Goal: Task Accomplishment & Management: Use online tool/utility

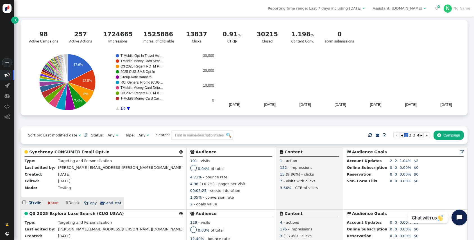
scroll to position [23, 0]
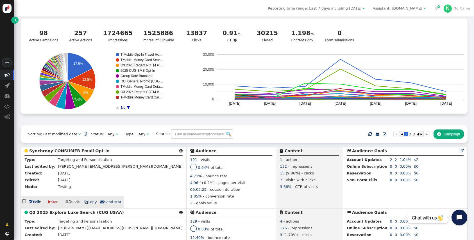
click at [37, 204] on link " Edit" at bounding box center [35, 202] width 12 height 6
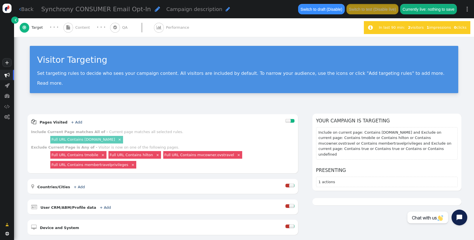
click at [83, 24] on div " Content" at bounding box center [77, 27] width 29 height 19
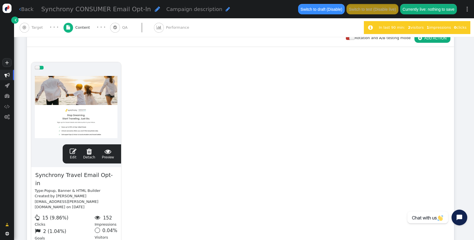
scroll to position [86, 0]
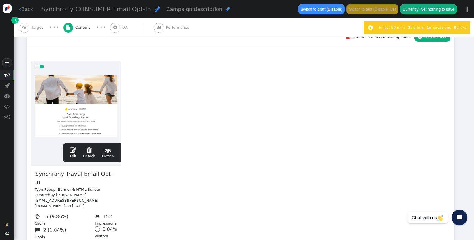
click at [67, 151] on div " Edit  Detach  Preview" at bounding box center [91, 153] width 51 height 12
click at [73, 150] on span "" at bounding box center [73, 149] width 7 height 7
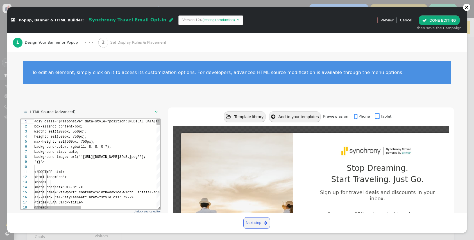
scroll to position [51, 0]
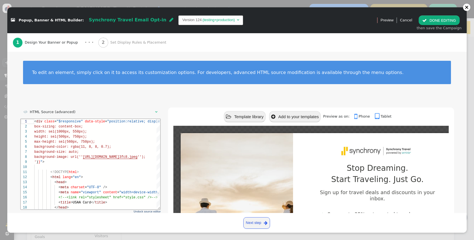
click at [166, 90] on div "To edit an element, simply click on it to access its customization options. For…" at bounding box center [236, 76] width 459 height 48
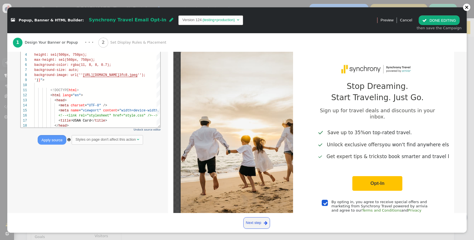
scroll to position [30, 0]
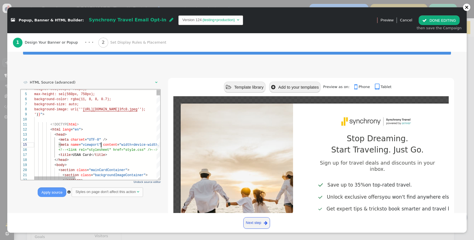
click at [100, 145] on span ""viewport"" at bounding box center [91, 144] width 20 height 4
click at [77, 155] on span "USAA Card" at bounding box center [81, 155] width 18 height 4
click at [78, 152] on div "< title > SYF Card </ title >" at bounding box center [221, 154] width 374 height 5
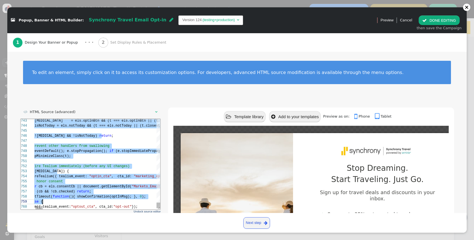
scroll to position [0, 18]
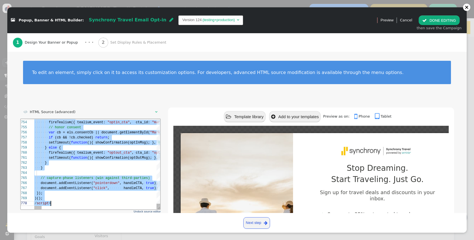
drag, startPoint x: 34, startPoint y: 121, endPoint x: 133, endPoint y: 216, distance: 136.7
click at [208, 103] on div " HTML Source (advanced)  Undock source editor Apply source  Styles on page d…" at bounding box center [236, 210] width 459 height 221
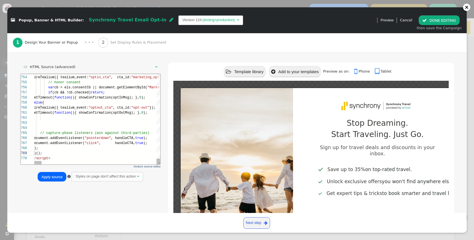
scroll to position [44, 0]
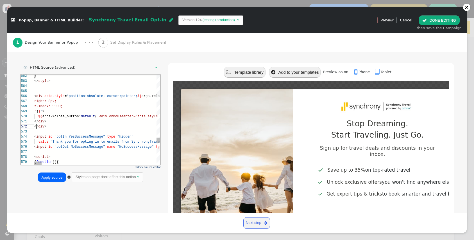
click at [36, 127] on span "</" at bounding box center [36, 126] width 4 height 4
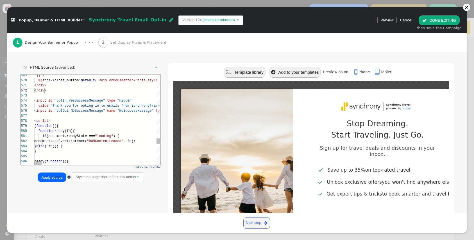
click at [43, 126] on span "function" at bounding box center [44, 126] width 16 height 4
drag, startPoint x: 35, startPoint y: 120, endPoint x: 50, endPoint y: 131, distance: 18.3
click at [50, 131] on textarea "t id="optIn_YesSuccessMessage" type="hidden" value="Thank you for opting in to …" at bounding box center [50, 130] width 0 height 5
click at [33, 120] on div "578" at bounding box center [27, 120] width 13 height 5
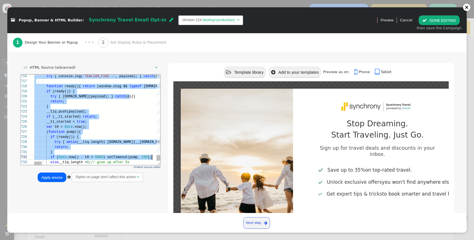
scroll to position [20, 18]
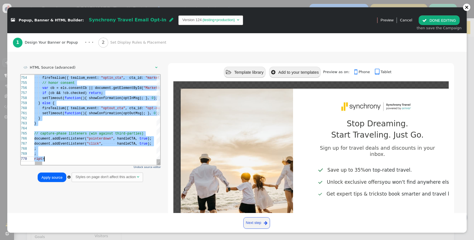
drag, startPoint x: 34, startPoint y: 121, endPoint x: 99, endPoint y: 183, distance: 89.8
paste textarea "</script>"
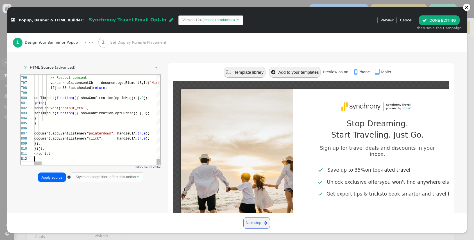
scroll to position [5, 0]
type textarea "</script>"
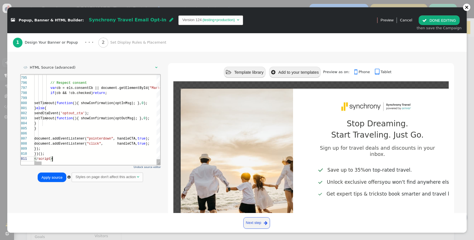
scroll to position [0, 18]
click at [56, 180] on button "Apply source" at bounding box center [52, 177] width 28 height 10
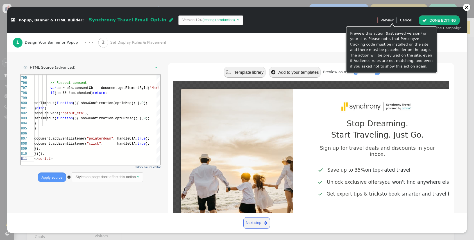
click at [419, 17] on div " DONE EDITING then save the Campaign" at bounding box center [439, 23] width 51 height 22
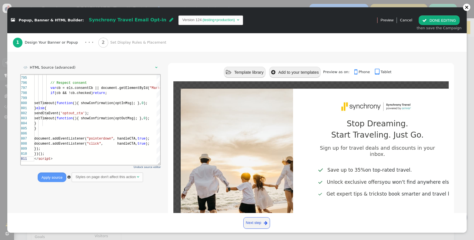
click at [431, 20] on button " DONE EDITING" at bounding box center [439, 20] width 41 height 10
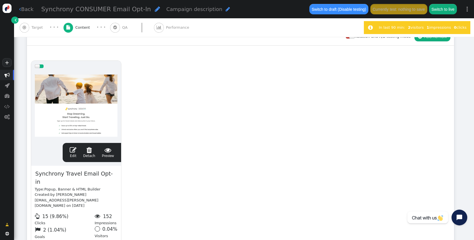
scroll to position [0, 0]
click at [388, 10] on button "Save changes for test" at bounding box center [388, 9] width 43 height 10
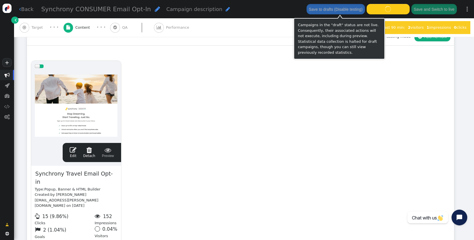
click at [185, 38] on div "Rotation and A/B testing mode  ADD ACTION" at bounding box center [240, 37] width 427 height 18
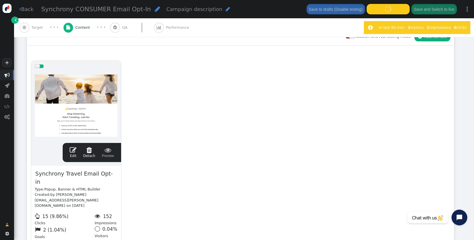
click at [204, 58] on div "drag this  Edit  Detach  Preview Synchrony Travel Email Opt-in Type: Popup, …" at bounding box center [240, 159] width 426 height 204
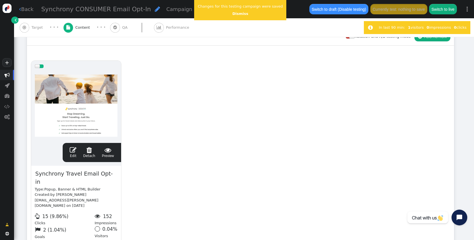
click at [76, 150] on span "" at bounding box center [73, 149] width 7 height 7
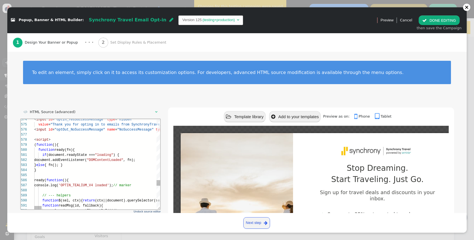
click at [85, 119] on html "581 582 583 584 585 586 587 588 589 590 591 592 580 579 578 577 576 575 574 if …" at bounding box center [91, 119] width 140 height 0
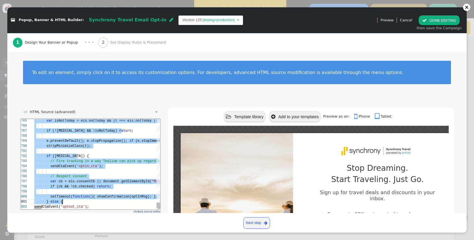
scroll to position [20, 18]
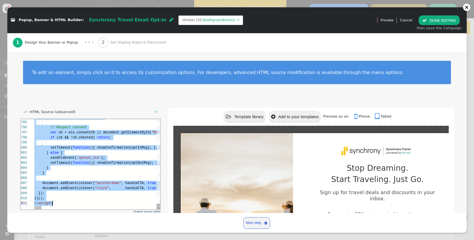
drag, startPoint x: 35, startPoint y: 139, endPoint x: 147, endPoint y: 224, distance: 141.2
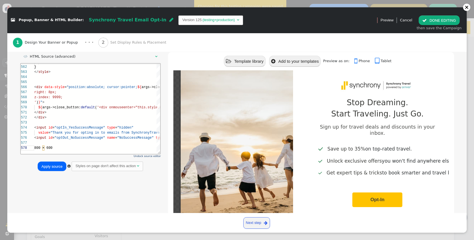
scroll to position [57, 0]
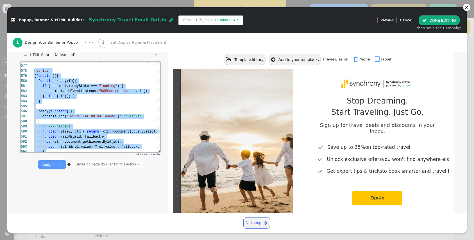
paste textarea "</script>"
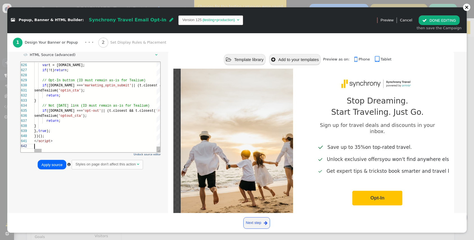
scroll to position [5, 0]
type textarea "</script>"
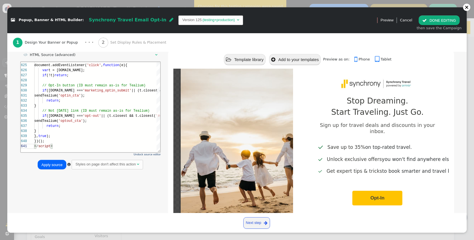
click at [67, 180] on div " HTML Source (advanced)  Undock source editor Apply source  Styles on page d…" at bounding box center [237, 156] width 434 height 213
click at [58, 173] on div " HTML Source (advanced)  Undock source editor Apply source  Styles on page d…" at bounding box center [237, 156] width 434 height 213
drag, startPoint x: 57, startPoint y: 170, endPoint x: 52, endPoint y: 163, distance: 8.7
click at [57, 170] on div " HTML Source (advanced)  Undock source editor Apply source  Styles on page d…" at bounding box center [90, 111] width 141 height 122
click at [52, 163] on button "Apply source" at bounding box center [52, 165] width 28 height 10
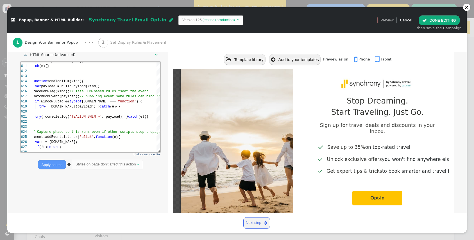
click at [451, 19] on button " DONE EDITING" at bounding box center [439, 20] width 41 height 10
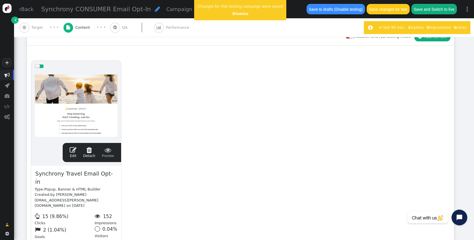
click at [400, 8] on button "Save changes for test" at bounding box center [388, 9] width 43 height 10
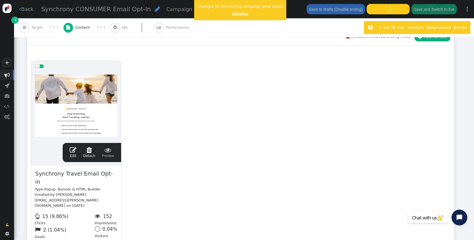
click at [235, 13] on link "Dismiss" at bounding box center [240, 14] width 16 height 4
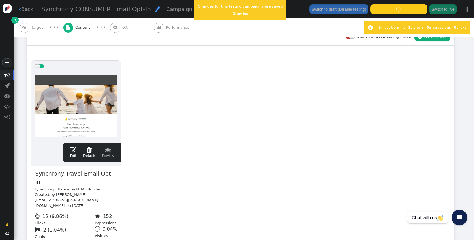
click at [238, 14] on link "Dismiss" at bounding box center [240, 14] width 16 height 4
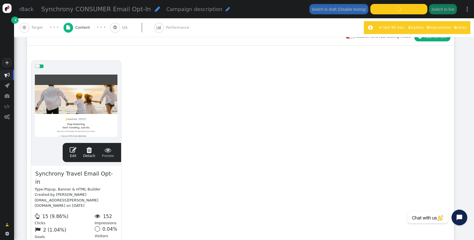
click at [118, 31] on div " QA" at bounding box center [119, 27] width 19 height 19
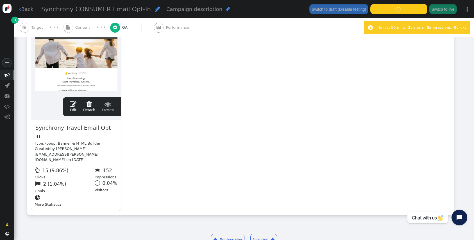
scroll to position [0, 0]
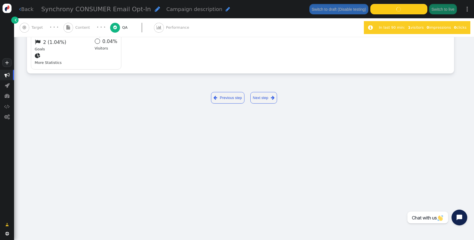
type input "[URL][DOMAIN_NAME]"
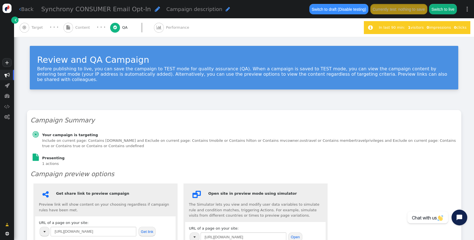
scroll to position [78, 0]
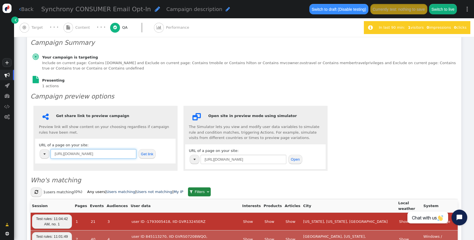
click at [114, 150] on input "[URL][DOMAIN_NAME]" at bounding box center [94, 154] width 86 height 10
paste input "[DOMAIN_NAME][URL]"
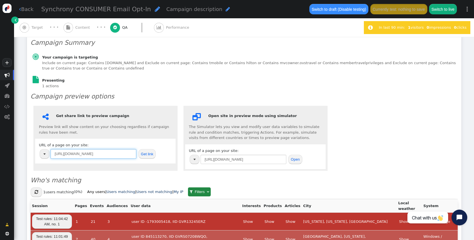
type input "[URL][DOMAIN_NAME]"
click at [139, 149] on button "Get link" at bounding box center [147, 154] width 17 height 10
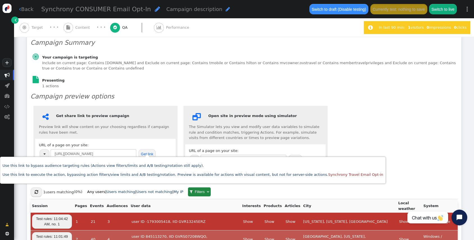
click at [438, 155] on div " Get share link to preview campaign Preview link will show content on your cho…" at bounding box center [244, 138] width 427 height 71
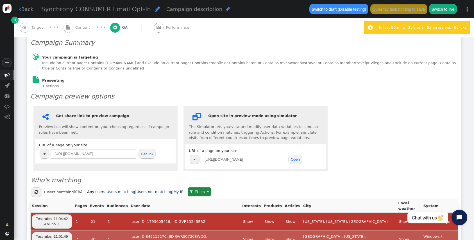
click at [49, 27] on div "· · ·" at bounding box center [54, 27] width 18 height 7
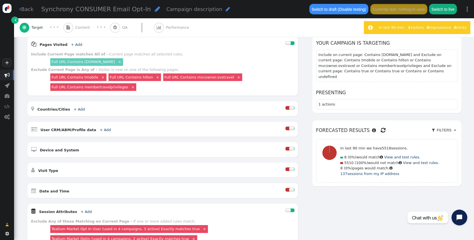
click at [77, 26] on span "Content" at bounding box center [83, 28] width 17 height 6
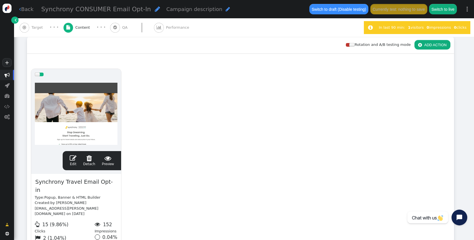
click at [71, 161] on link " Edit" at bounding box center [73, 161] width 7 height 12
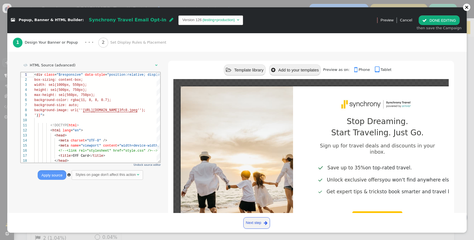
scroll to position [47, 0]
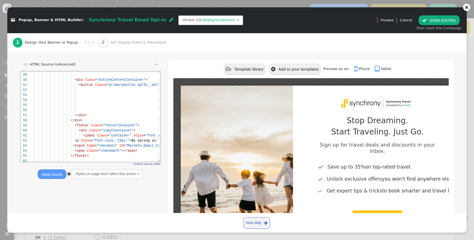
click at [202, 21] on td "(testing+production)" at bounding box center [219, 20] width 34 height 6
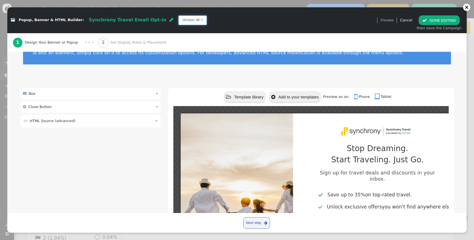
scroll to position [20, 0]
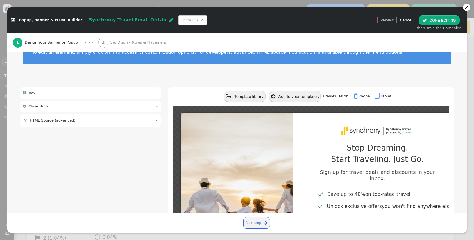
click at [48, 94] on div " Box  " at bounding box center [90, 93] width 141 height 12
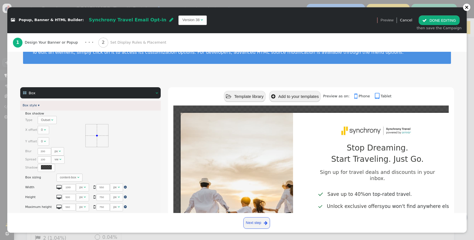
click at [89, 92] on div " Box  " at bounding box center [90, 93] width 141 height 12
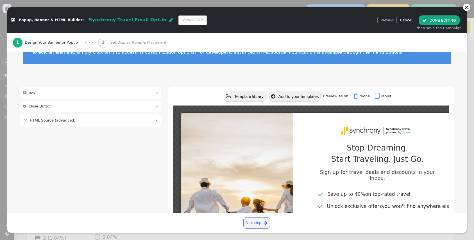
click at [59, 119] on span "HTML Source (advanced)" at bounding box center [53, 120] width 46 height 4
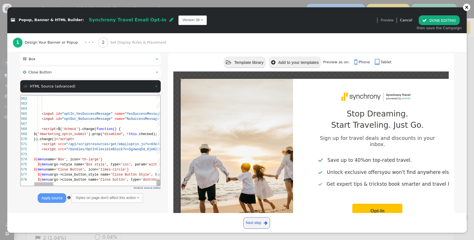
scroll to position [10, 0]
click at [87, 153] on div at bounding box center [432, 153] width 796 height 5
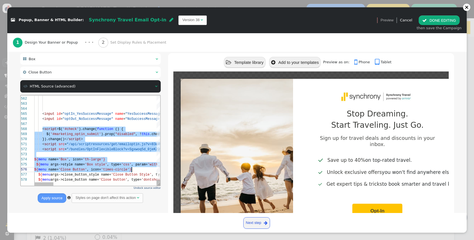
scroll to position [15, 142]
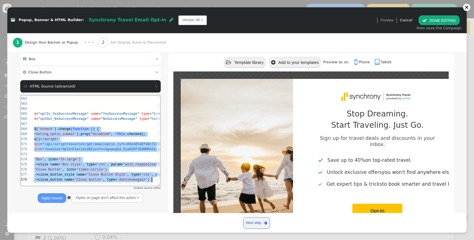
drag, startPoint x: 42, startPoint y: 126, endPoint x: 178, endPoint y: 193, distance: 150.9
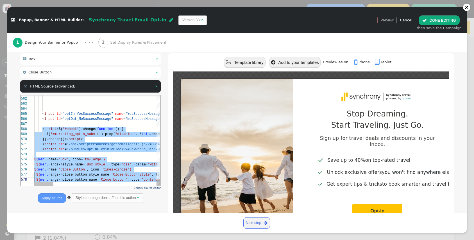
paste textarea "}).change(); </script> <script src="/api/scriptresources/get/emailoptin.js?v=83…"
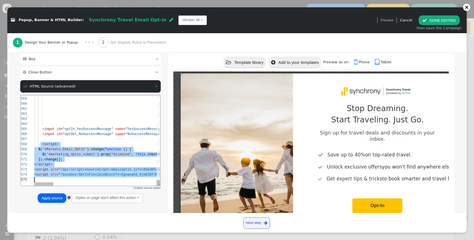
scroll to position [15, 0]
drag, startPoint x: 41, startPoint y: 143, endPoint x: 129, endPoint y: 288, distance: 169.9
paste textarea "fireTealium('optout_cta'); showConfirmation(readMsg('optOut_NoSuccessMessage', …"
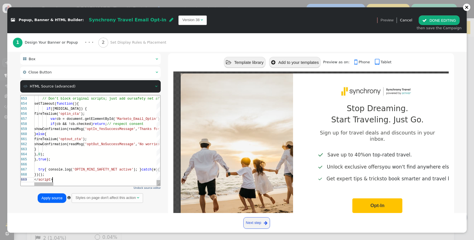
scroll to position [40, 18]
type textarea "fireTealium('optout_cta'); showConfirmation(readMsg('optOut_NoSuccessMessage', …"
click at [45, 197] on button "Apply source" at bounding box center [52, 198] width 28 height 10
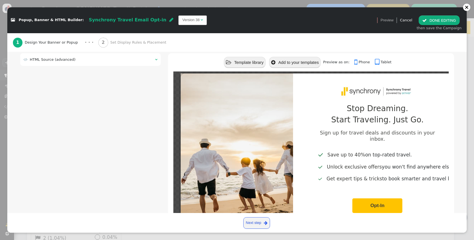
click at [59, 63] on div " HTML Source (advanced) " at bounding box center [90, 59] width 141 height 13
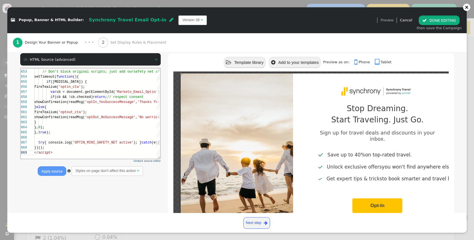
click at [439, 21] on button " DONE EDITING" at bounding box center [439, 20] width 41 height 10
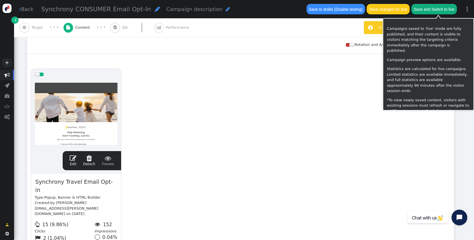
click at [397, 9] on button "Save changes for test" at bounding box center [388, 9] width 43 height 10
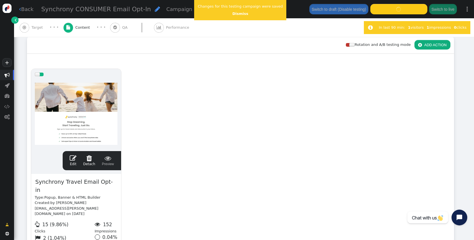
click at [101, 23] on link " Content · · ·" at bounding box center [86, 27] width 47 height 19
click at [115, 28] on span "" at bounding box center [115, 28] width 10 height 10
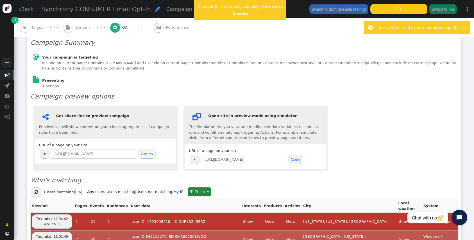
click at [150, 149] on button "Get link" at bounding box center [147, 154] width 17 height 10
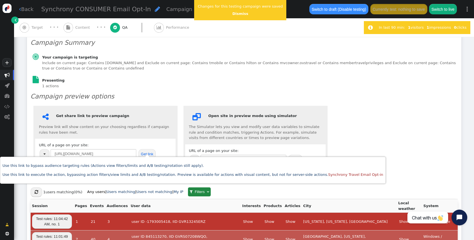
click at [63, 31] on link " Target · · ·" at bounding box center [42, 27] width 44 height 19
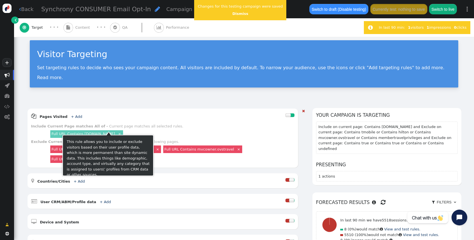
scroll to position [0, 0]
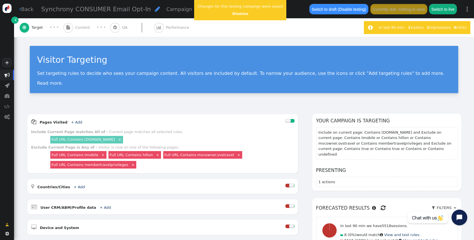
click at [65, 28] on span "" at bounding box center [68, 28] width 10 height 10
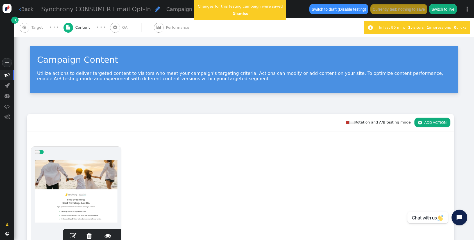
scroll to position [17, 0]
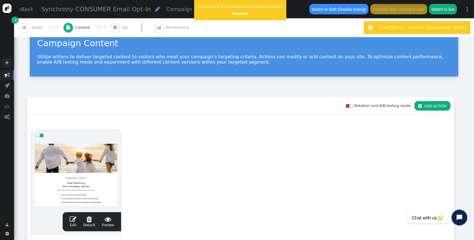
click at [74, 222] on link " Edit" at bounding box center [73, 221] width 7 height 12
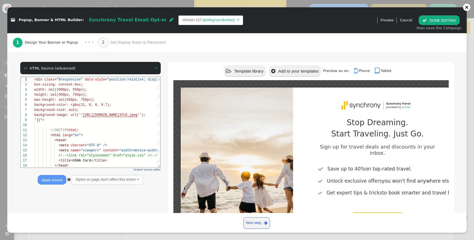
scroll to position [48, 0]
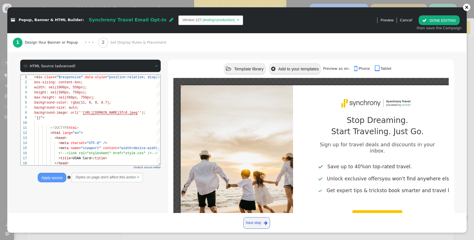
click at [162, 137] on div " HTML Source (advanced)  Undock source editor Apply source  Styles on page d…" at bounding box center [237, 166] width 434 height 213
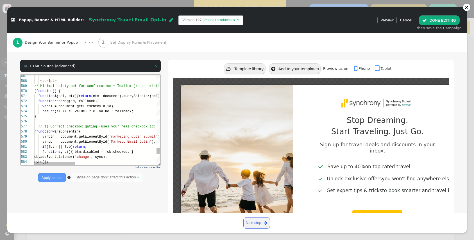
click at [77, 94] on span "$(sel, ctx){" at bounding box center [66, 96] width 24 height 4
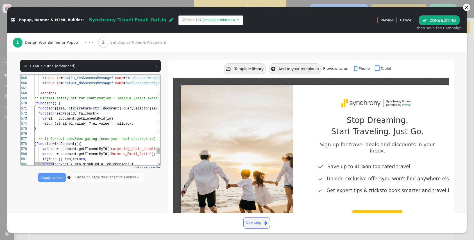
click at [63, 92] on div "< script >" at bounding box center [432, 92] width 796 height 5
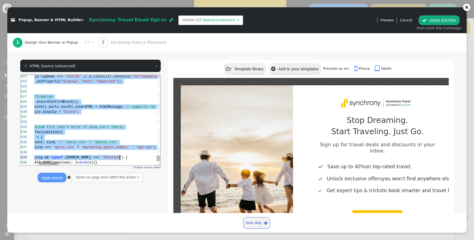
scroll to position [15, 18]
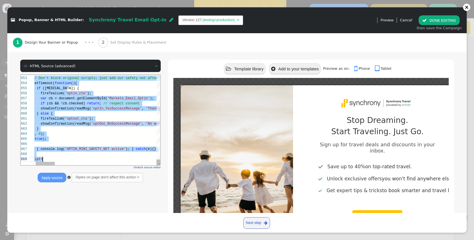
drag, startPoint x: 40, startPoint y: 93, endPoint x: 102, endPoint y: 169, distance: 97.6
paste textarea "}, 0); }, true); try { console.log("OPTIN_MIN tiny active"); } catch(e){} })();…"
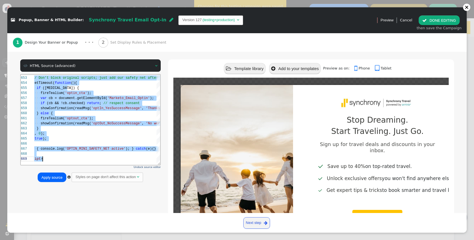
scroll to position [30, 0]
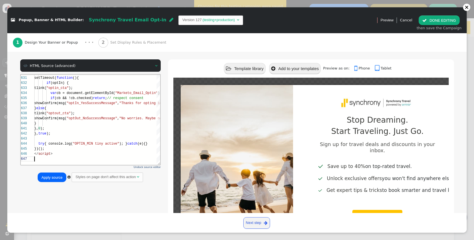
type textarea "}, 0); }, true); try { console.log("OPTIN_MIN tiny active"); } catch(e){} })();…"
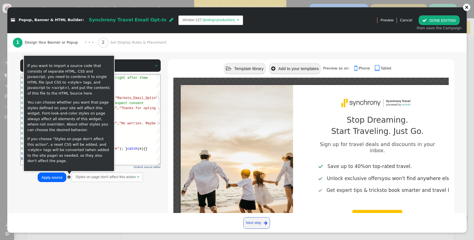
click at [64, 181] on button "Apply source" at bounding box center [52, 177] width 28 height 10
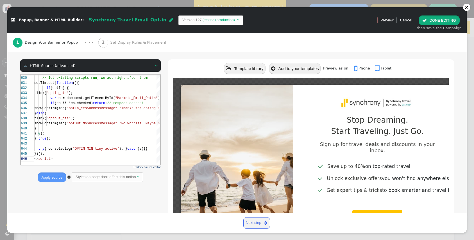
click at [436, 23] on button " DONE EDITING" at bounding box center [439, 20] width 41 height 10
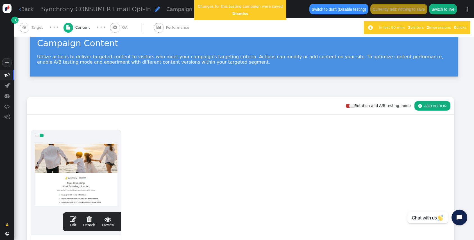
scroll to position [0, 0]
click at [398, 15] on div "Save to drafts (Disable testing) Save changes for test Save and Switch to live" at bounding box center [382, 9] width 158 height 18
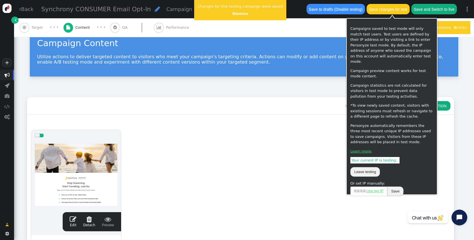
click at [394, 4] on div "Save changes for test" at bounding box center [388, 9] width 43 height 11
click at [390, 8] on button "Save changes for test" at bounding box center [388, 9] width 43 height 10
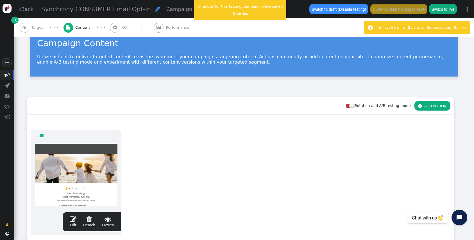
click at [74, 222] on link " Edit" at bounding box center [73, 221] width 7 height 12
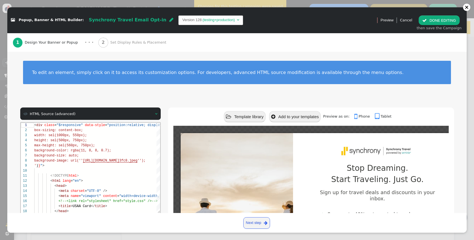
scroll to position [51, 0]
click at [182, 20] on td "Version 128" at bounding box center [191, 20] width 19 height 6
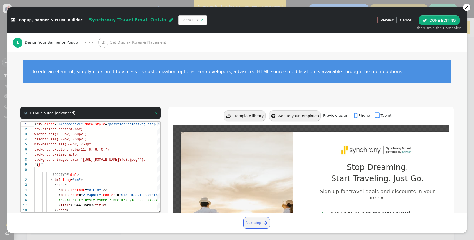
click at [179, 91] on div "To edit an element, simply click on it to access its customization options. For…" at bounding box center [236, 75] width 459 height 48
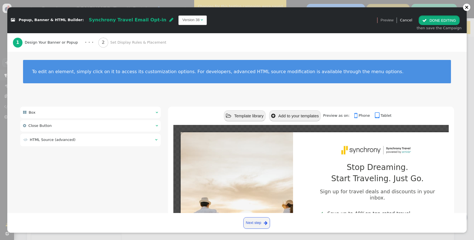
click at [437, 25] on button " DONE EDITING" at bounding box center [439, 20] width 41 height 10
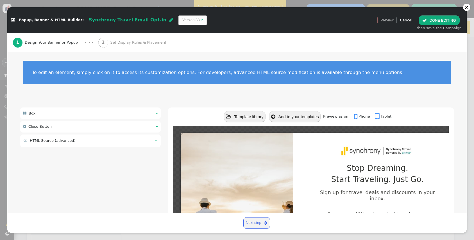
scroll to position [0, 0]
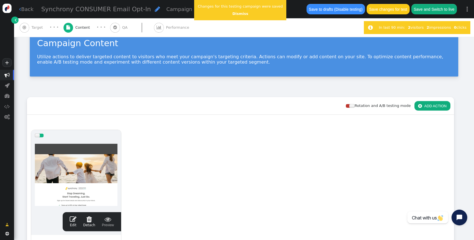
click at [237, 16] on center "Dismiss" at bounding box center [240, 14] width 85 height 6
click at [240, 13] on link "Dismiss" at bounding box center [240, 14] width 16 height 4
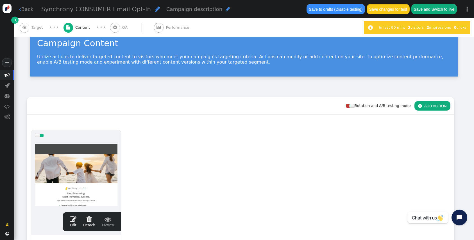
click at [393, 11] on button "Save changes for test" at bounding box center [388, 9] width 43 height 10
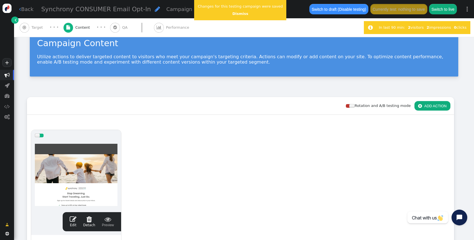
click at [117, 31] on div " QA" at bounding box center [119, 27] width 19 height 19
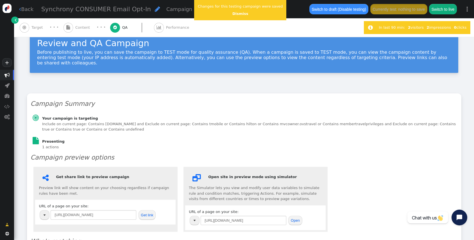
click at [146, 210] on button "Get link" at bounding box center [147, 215] width 17 height 10
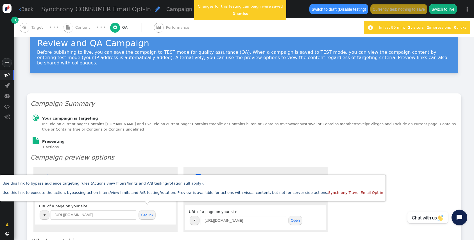
click at [33, 30] on div " Target" at bounding box center [33, 27] width 26 height 19
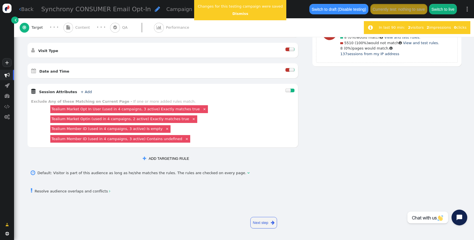
click at [77, 31] on div " Content" at bounding box center [77, 27] width 29 height 19
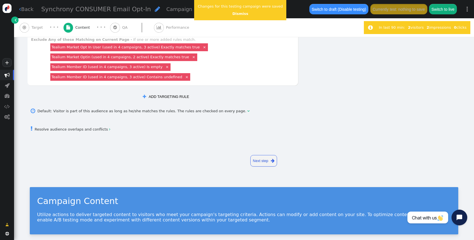
scroll to position [127, 0]
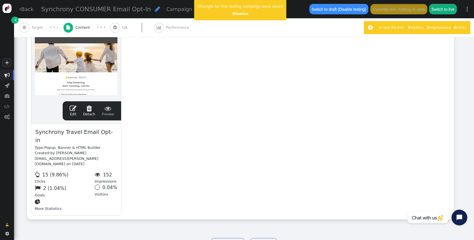
click at [76, 113] on link " Edit" at bounding box center [73, 111] width 7 height 12
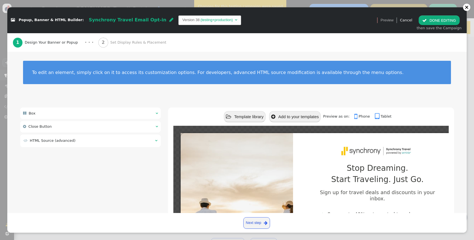
click at [71, 110] on div " Box  " at bounding box center [90, 113] width 141 height 12
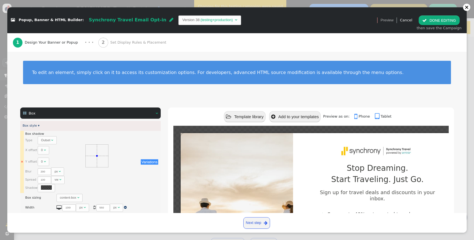
scroll to position [112, 0]
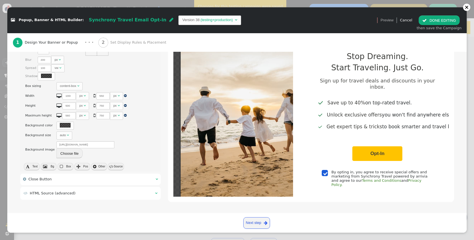
click at [60, 193] on span "HTML Source (advanced)" at bounding box center [53, 193] width 46 height 4
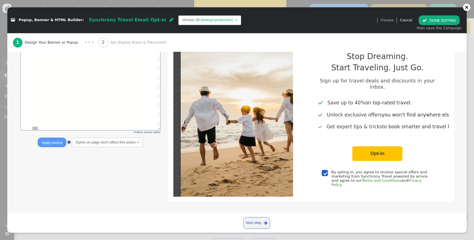
scroll to position [51, 0]
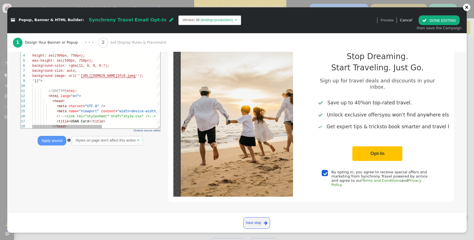
click at [53, 38] on html "1 2 3 4 5 6 7 8 9 10 11 12 13 14 15 16 17 18 < div class = "$responsive" data-s…" at bounding box center [91, 38] width 140 height 0
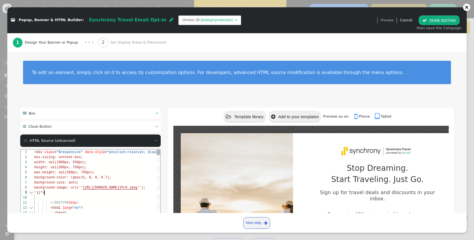
scroll to position [40, 10]
click at [33, 151] on div "1" at bounding box center [27, 151] width 13 height 5
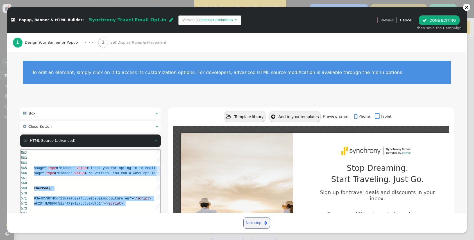
scroll to position [0, 142]
drag, startPoint x: 34, startPoint y: 152, endPoint x: 95, endPoint y: 267, distance: 130.1
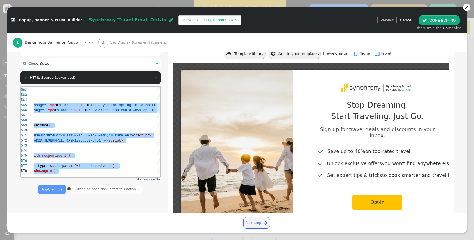
scroll to position [64, 0]
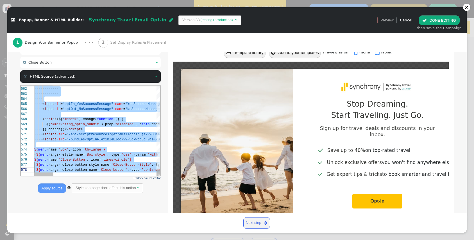
click at [88, 142] on div at bounding box center [432, 144] width 796 height 5
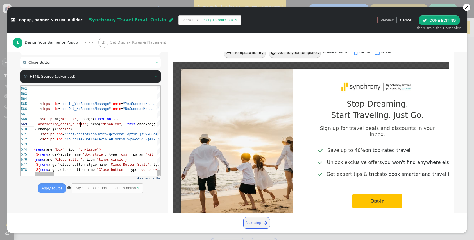
click at [80, 124] on div "561 562 563 564 565 566 567 568 569 570 571 572 573 574 575 576 577 578 < input…" at bounding box center [91, 130] width 140 height 90
drag, startPoint x: 59, startPoint y: 133, endPoint x: 49, endPoint y: 132, distance: 10.2
click at [59, 133] on span "src" at bounding box center [59, 134] width 6 height 4
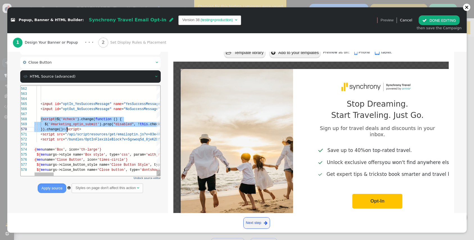
scroll to position [15, 142]
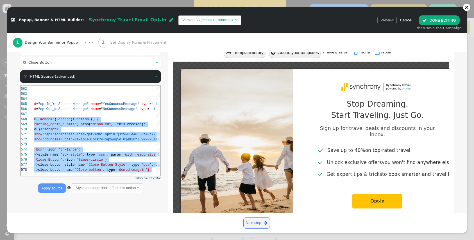
drag, startPoint x: 39, startPoint y: 117, endPoint x: 193, endPoint y: 205, distance: 176.6
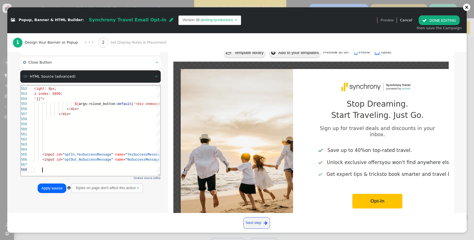
type textarea "ame="YesSuccessMessage" type="hidden" value="Thank you for opting in to emails …"
click at [49, 189] on button "Apply source" at bounding box center [52, 188] width 28 height 10
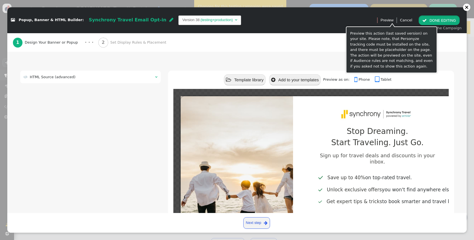
click at [442, 23] on button " DONE EDITING" at bounding box center [439, 20] width 41 height 10
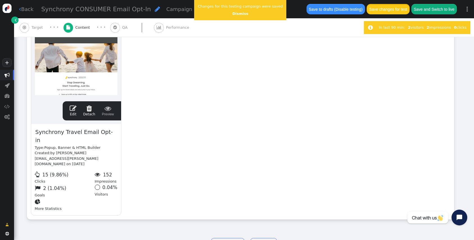
click at [399, 9] on button "Save changes for test" at bounding box center [388, 9] width 43 height 10
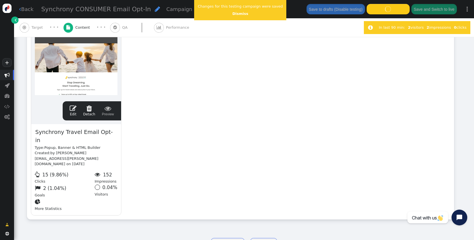
click at [364, 137] on div "drag this  Edit  Detach  Preview Synchrony Travel Email Opt-in Type: Popup, …" at bounding box center [240, 117] width 426 height 204
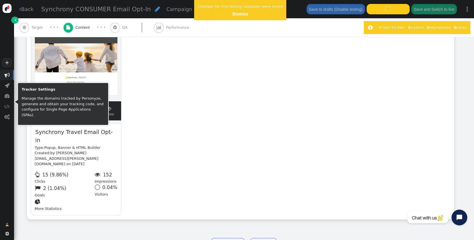
click at [240, 14] on link "Dismiss" at bounding box center [240, 14] width 16 height 4
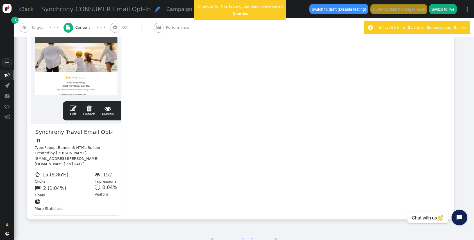
click at [122, 26] on span "QA" at bounding box center [126, 28] width 8 height 6
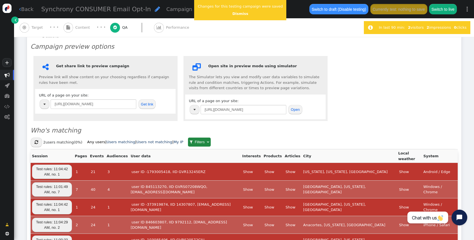
click at [151, 99] on button "Get link" at bounding box center [147, 104] width 17 height 10
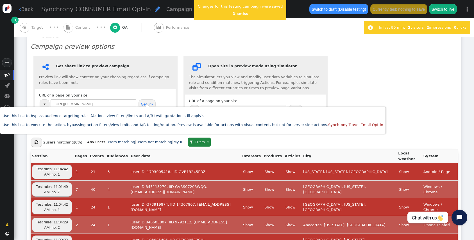
click at [66, 30] on span "" at bounding box center [68, 28] width 10 height 10
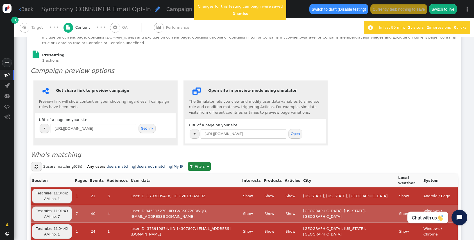
click at [75, 28] on div " Content" at bounding box center [77, 27] width 29 height 19
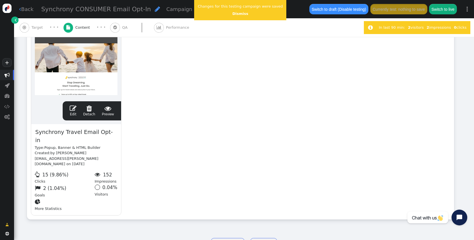
click at [77, 114] on div " Edit  Detach  Preview" at bounding box center [91, 111] width 51 height 12
click at [74, 112] on link " Edit" at bounding box center [73, 111] width 7 height 12
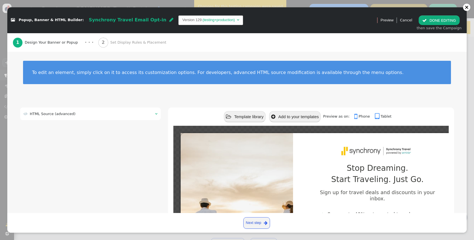
scroll to position [0, 0]
click at [109, 112] on td " HTML Source (advanced)" at bounding box center [88, 114] width 128 height 6
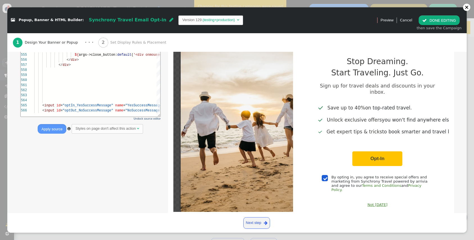
scroll to position [92, 0]
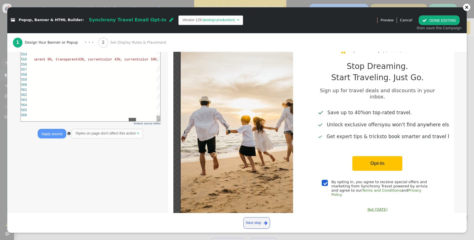
click at [132, 118] on div at bounding box center [95, 118] width 122 height 3
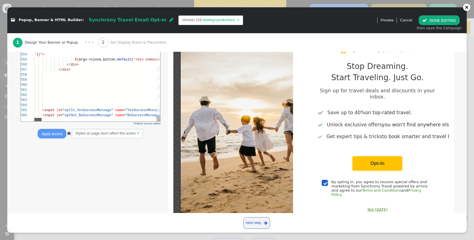
drag, startPoint x: 135, startPoint y: 120, endPoint x: 78, endPoint y: 101, distance: 60.1
click at [32, 105] on div "549 550 551 552 553 554 555 556 557 558 559 560 561 562 563 564 565 566 </ styl…" at bounding box center [91, 76] width 140 height 90
click at [85, 31] on html "549 550 551 552 553 554 555 556 557 558 559 560 561 562 563 564 565 566 </ styl…" at bounding box center [91, 31] width 140 height 0
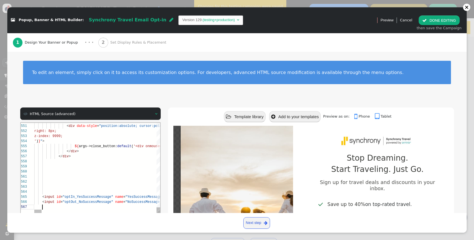
scroll to position [15, 8]
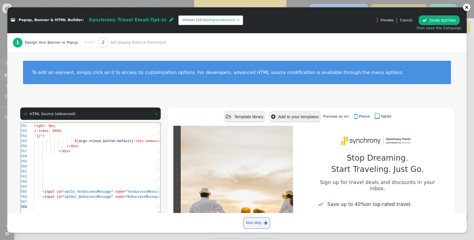
paste textarea "</script>"
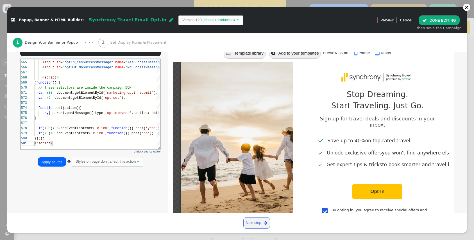
scroll to position [68, 0]
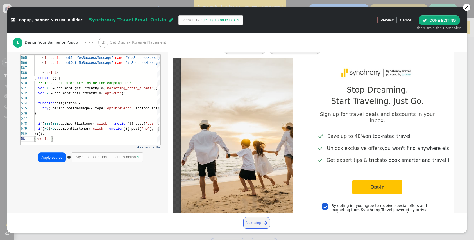
type textarea "</script>"
click at [55, 153] on button "Apply source" at bounding box center [52, 157] width 28 height 10
click at [427, 19] on span "" at bounding box center [424, 20] width 4 height 4
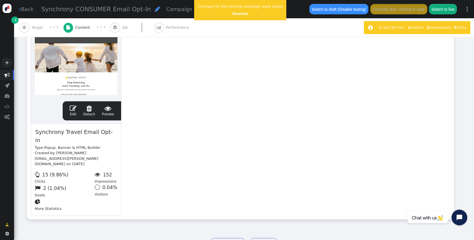
scroll to position [0, 0]
click at [391, 12] on button "Save changes for test" at bounding box center [388, 9] width 43 height 10
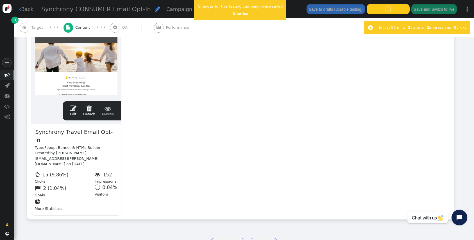
scroll to position [128, 0]
click at [236, 12] on link "Dismiss" at bounding box center [240, 14] width 16 height 4
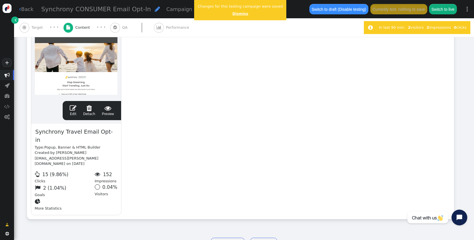
click at [237, 15] on link "Dismiss" at bounding box center [240, 14] width 16 height 4
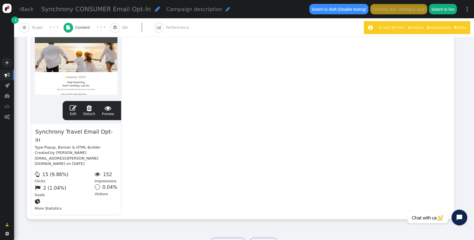
click at [71, 112] on link " Edit" at bounding box center [73, 111] width 7 height 12
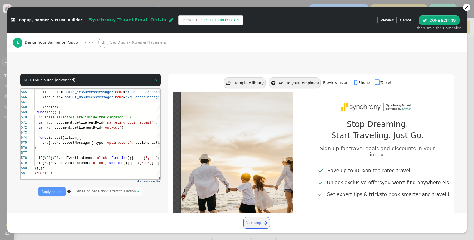
scroll to position [40, 0]
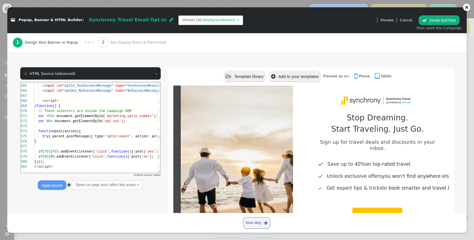
click at [434, 15] on div " DONE EDITING then save the Campaign" at bounding box center [439, 23] width 51 height 22
click at [431, 22] on button " DONE EDITING" at bounding box center [439, 20] width 41 height 10
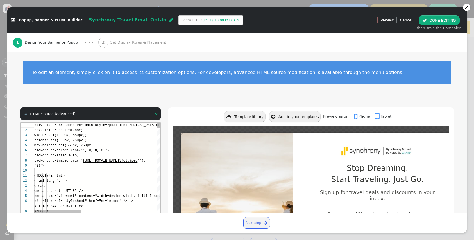
scroll to position [51, 0]
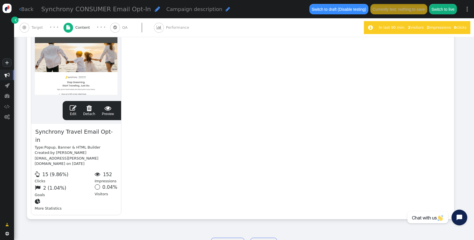
click at [78, 110] on div " Edit  Detach  Preview" at bounding box center [91, 111] width 51 height 12
click at [74, 110] on span "" at bounding box center [73, 108] width 7 height 7
